Goal: Information Seeking & Learning: Learn about a topic

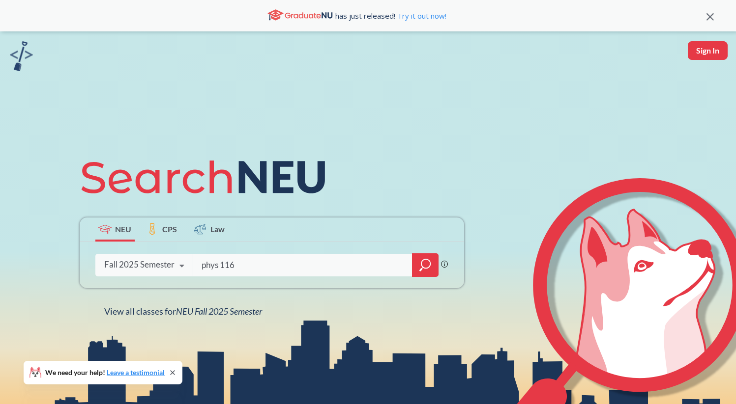
type input "phys 1165"
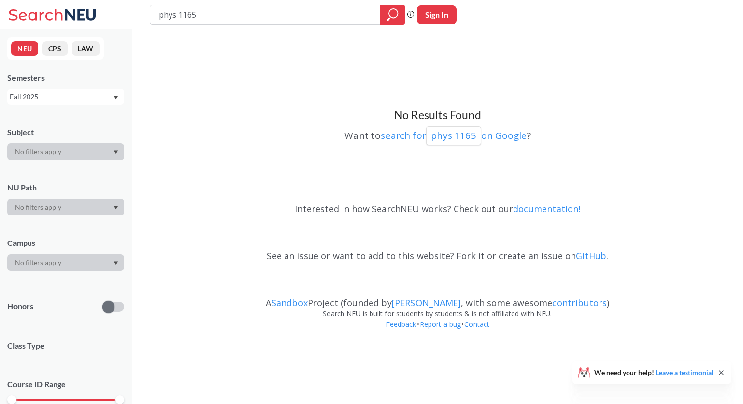
click at [50, 99] on div "Fall 2025" at bounding box center [61, 96] width 103 height 11
click at [70, 141] on div "Summer 2 2025" at bounding box center [68, 145] width 111 height 11
click at [70, 100] on div "Summer 2 2025" at bounding box center [61, 96] width 103 height 11
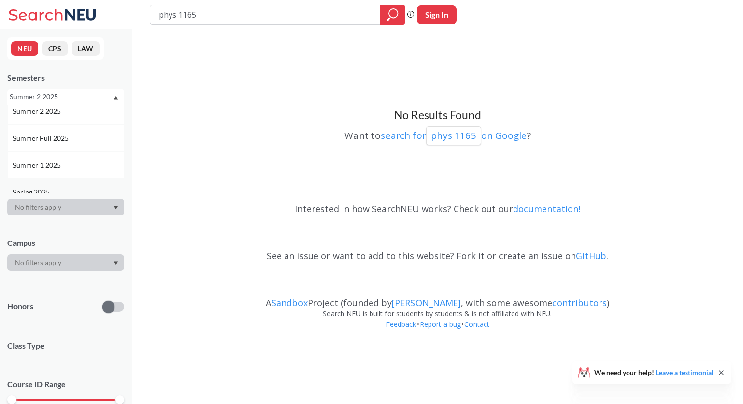
click at [68, 182] on div "Spring 2025" at bounding box center [65, 192] width 117 height 27
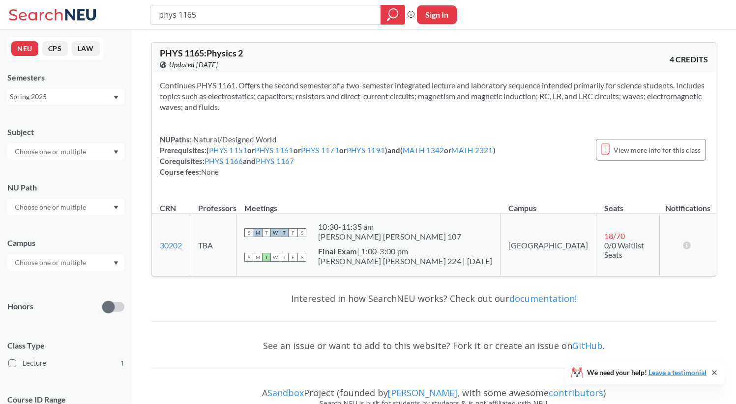
click at [69, 102] on div "Spring 2025" at bounding box center [65, 97] width 117 height 16
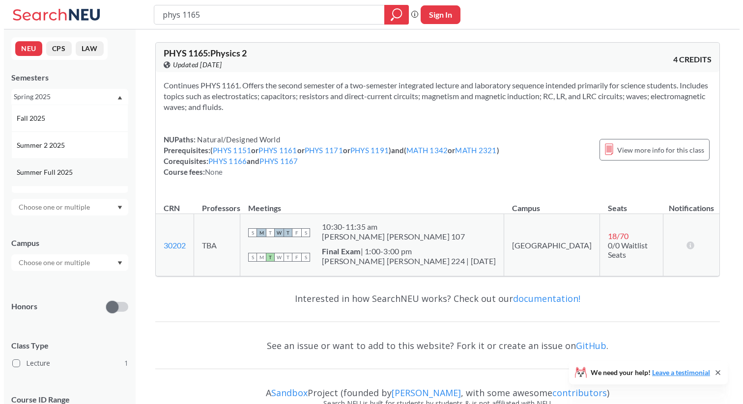
scroll to position [37, 0]
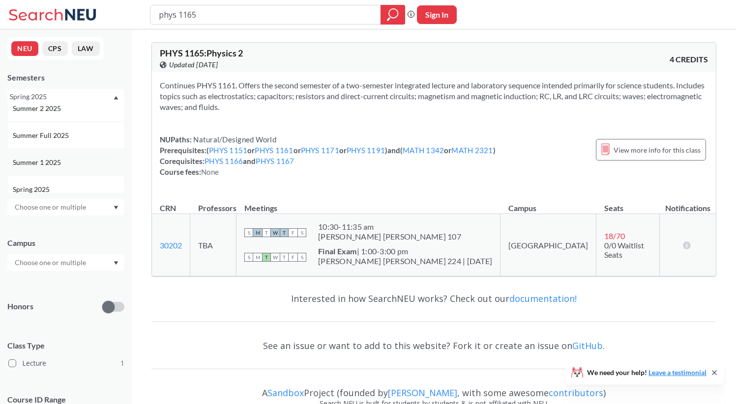
click at [65, 163] on div "Summer 1 2025" at bounding box center [68, 162] width 111 height 11
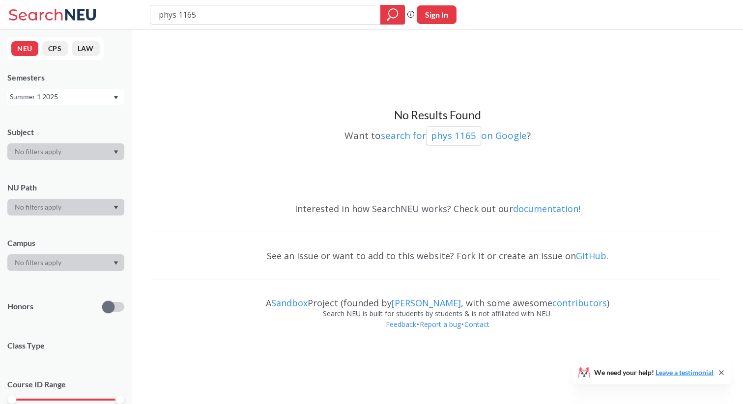
click at [73, 96] on div "Summer 1 2025" at bounding box center [61, 96] width 103 height 11
click at [72, 150] on div "Summer 2 2025" at bounding box center [65, 145] width 117 height 27
click at [78, 98] on div "Summer 2 2025" at bounding box center [61, 96] width 103 height 11
click at [77, 160] on div "Summer Full 2025" at bounding box center [65, 172] width 117 height 27
click at [78, 104] on div "Summer Full 2025" at bounding box center [65, 97] width 117 height 16
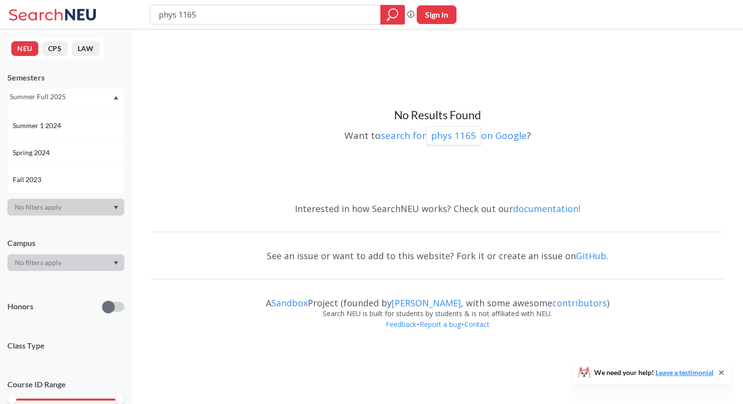
scroll to position [210, 0]
click at [79, 128] on div "Summer 1 2024" at bounding box center [68, 124] width 111 height 11
click at [80, 98] on div "Summer 1 2024" at bounding box center [61, 96] width 103 height 11
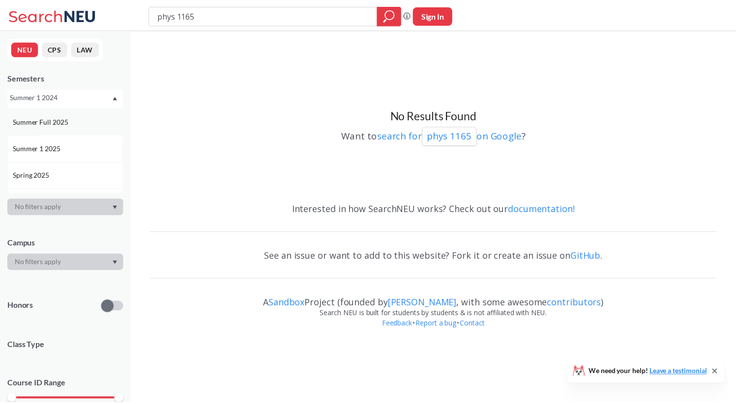
scroll to position [54, 0]
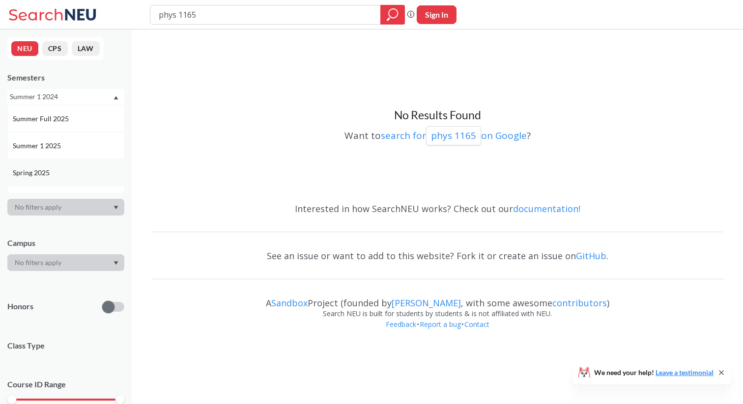
click at [76, 168] on div "Spring 2025" at bounding box center [68, 173] width 111 height 11
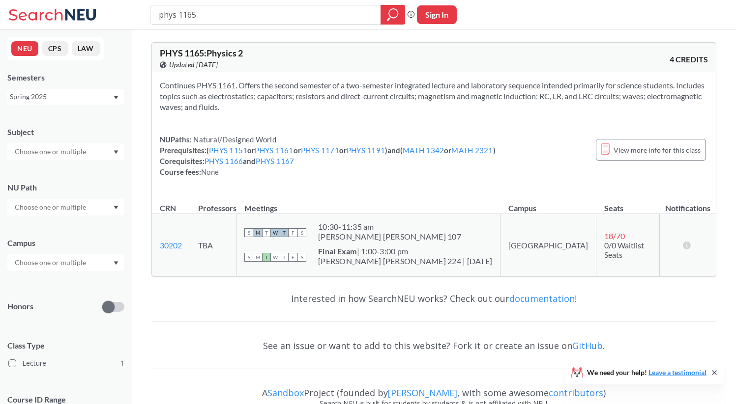
click at [85, 104] on div "Spring 2025" at bounding box center [65, 97] width 117 height 16
click at [85, 102] on div "Spring 2025" at bounding box center [61, 96] width 103 height 11
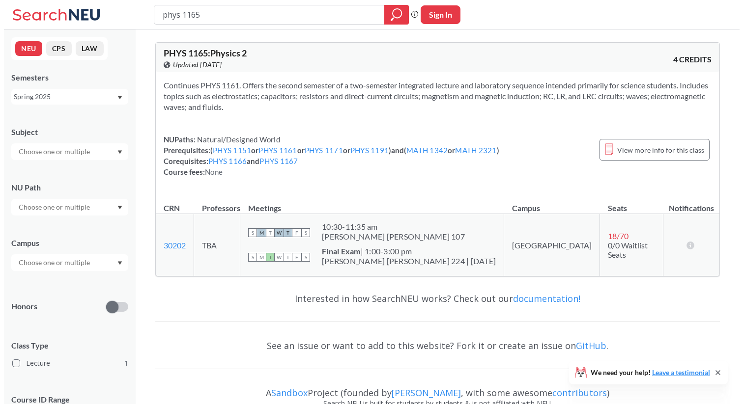
scroll to position [24, 0]
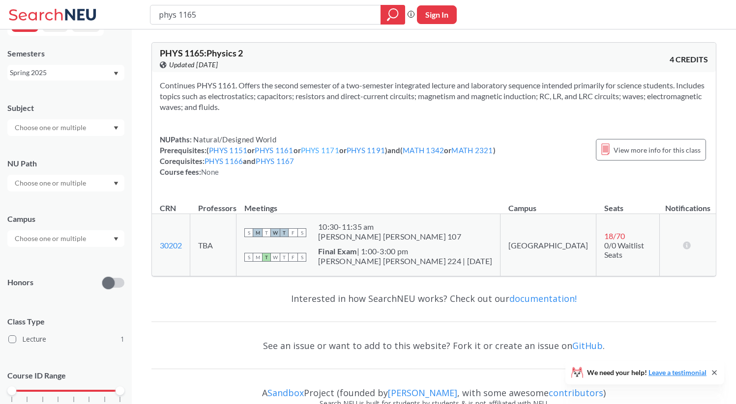
click at [337, 151] on link "PHYS 1171" at bounding box center [320, 150] width 38 height 9
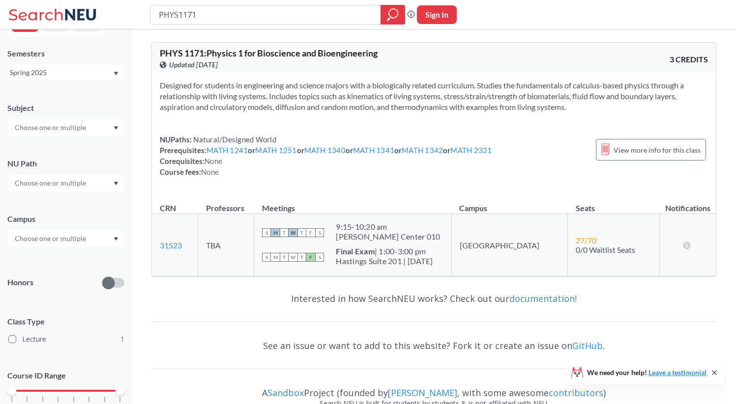
type input "phys 1165"
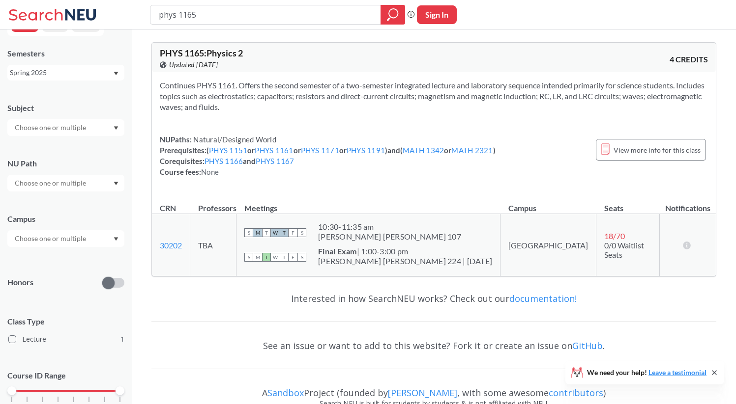
click at [370, 155] on div "NUPaths: Natural/Designed World Prerequisites: ( PHYS 1151 or PHYS 1161 or PHYS…" at bounding box center [328, 155] width 336 height 43
click at [370, 154] on link "PHYS 1191" at bounding box center [365, 150] width 38 height 9
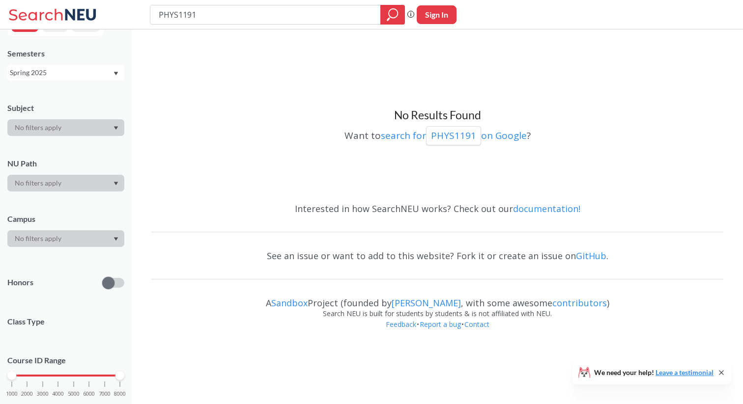
type input "phys 1165"
